Goal: Submit feedback/report problem

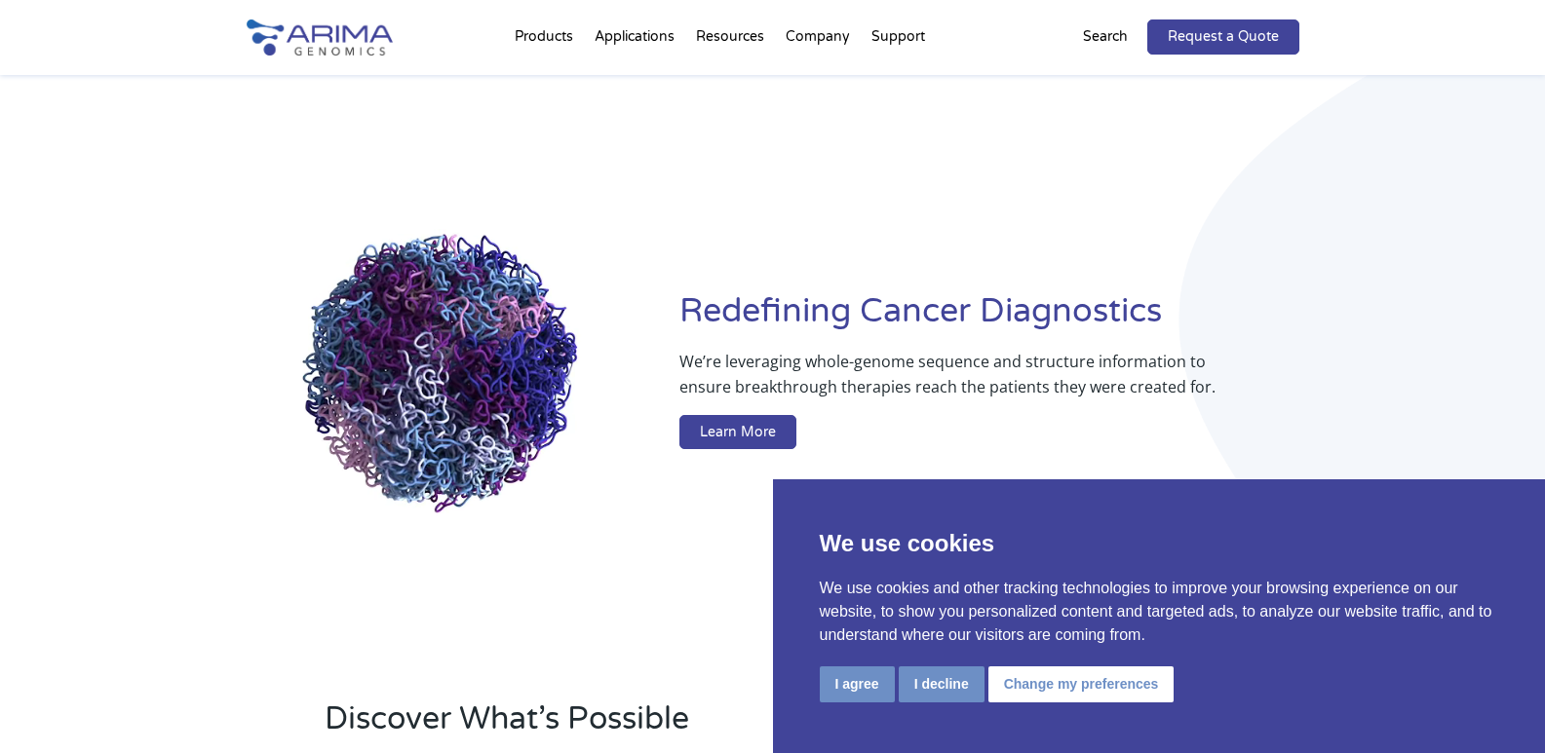
drag, startPoint x: 1327, startPoint y: 197, endPoint x: 934, endPoint y: 45, distance: 422.1
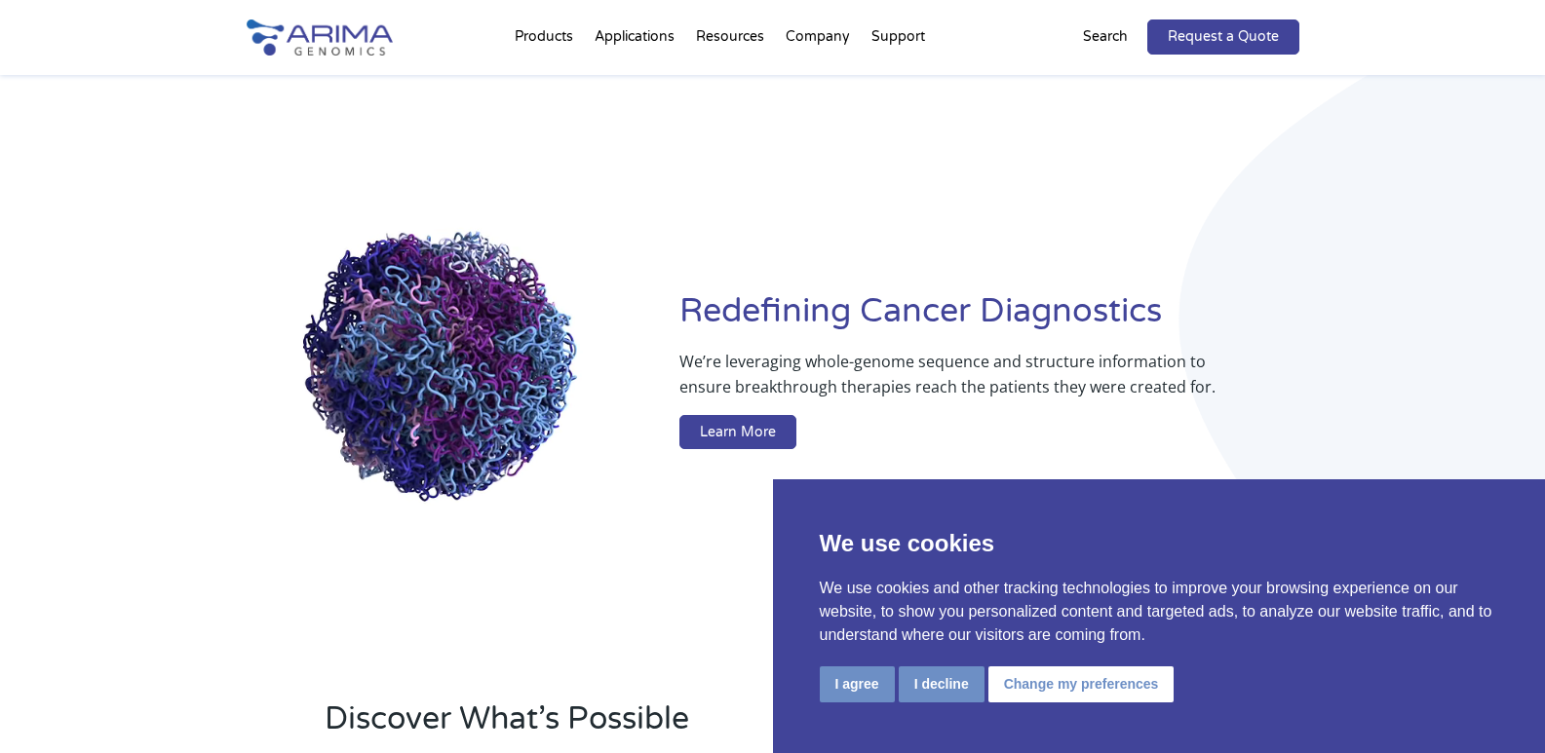
click at [1327, 192] on div "Redefining Cancer Diagnostics We’re leveraging whole-genome sequence and struct…" at bounding box center [772, 373] width 1545 height 597
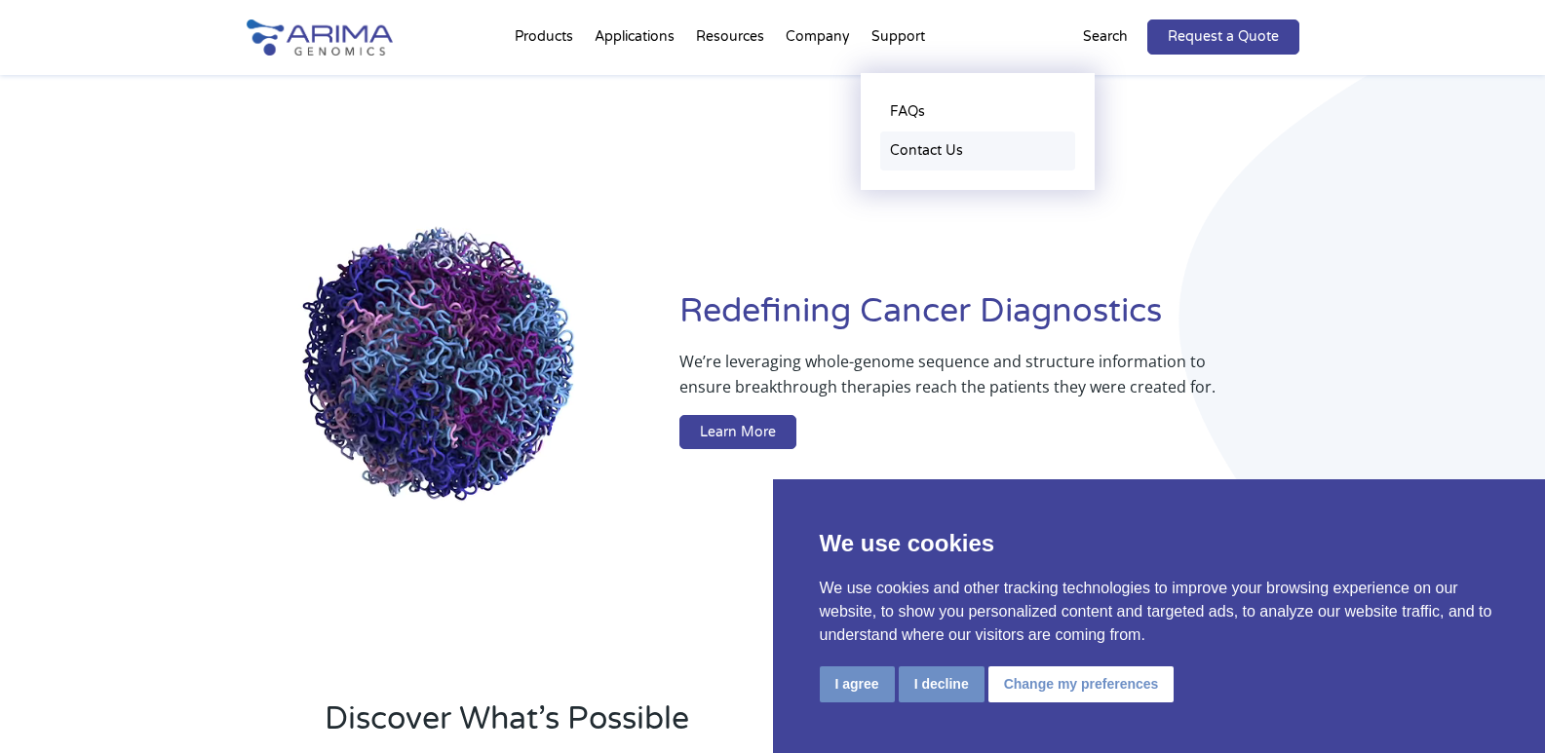
click at [918, 147] on link "Contact Us" at bounding box center [977, 151] width 195 height 39
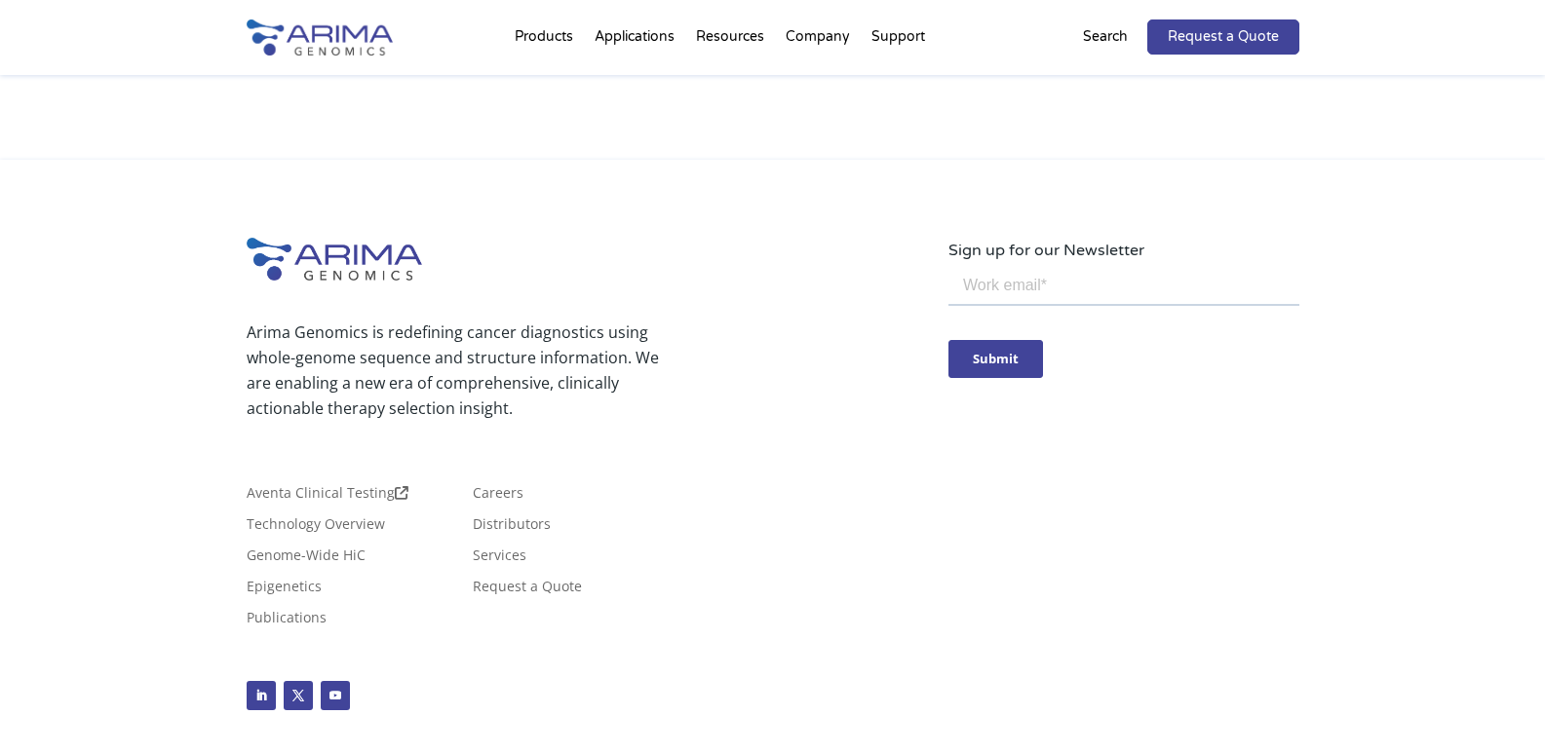
click at [1250, 359] on div "Submit" at bounding box center [1122, 358] width 351 height 71
